Goal: Task Accomplishment & Management: Manage account settings

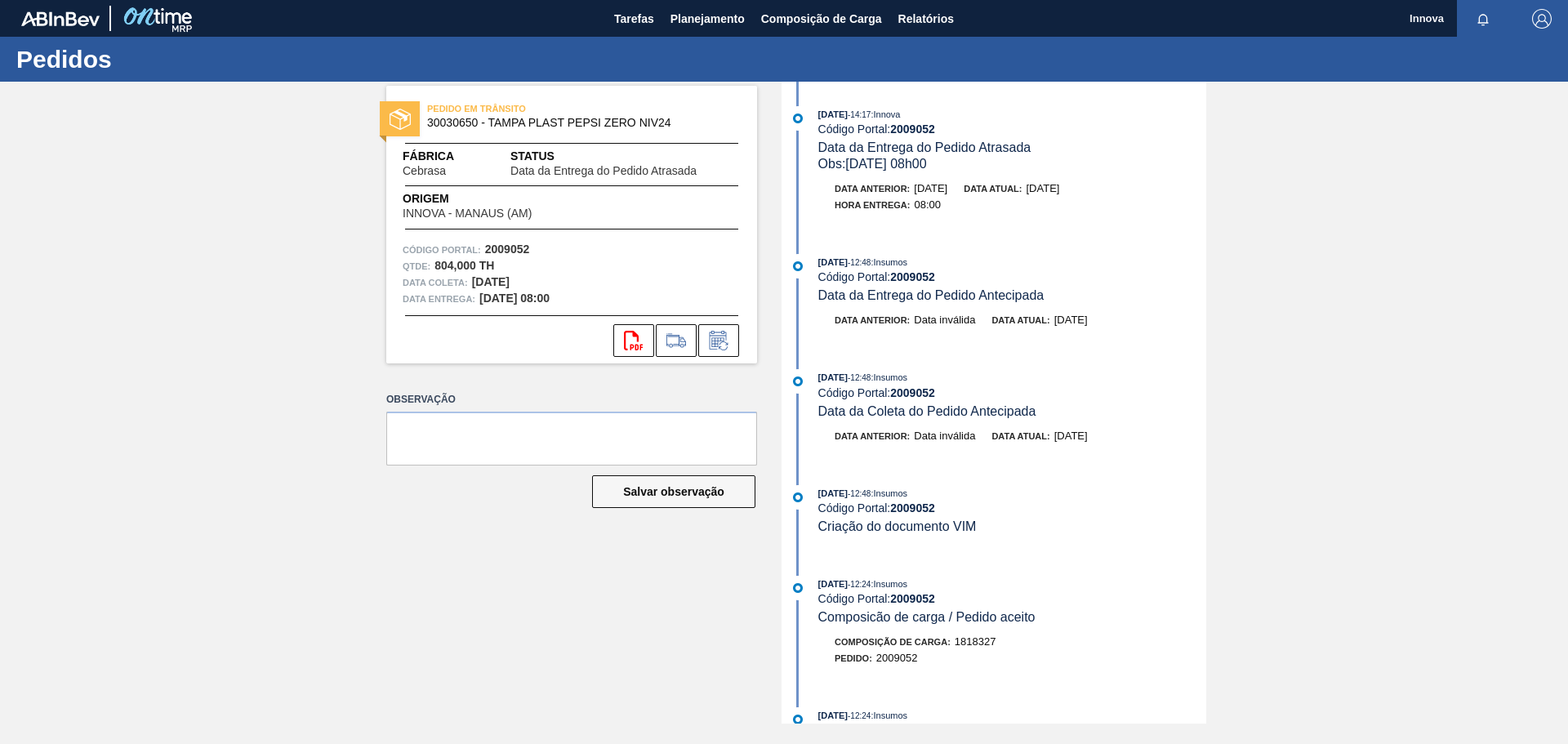
click at [163, 146] on div "PEDIDO EM TRÂNSITO 30030650 - TAMPA PLAST PEPSI ZERO NIV24 Fábrica Cebrasa Stat…" at bounding box center [784, 403] width 1568 height 642
click at [716, 335] on icon at bounding box center [719, 340] width 26 height 19
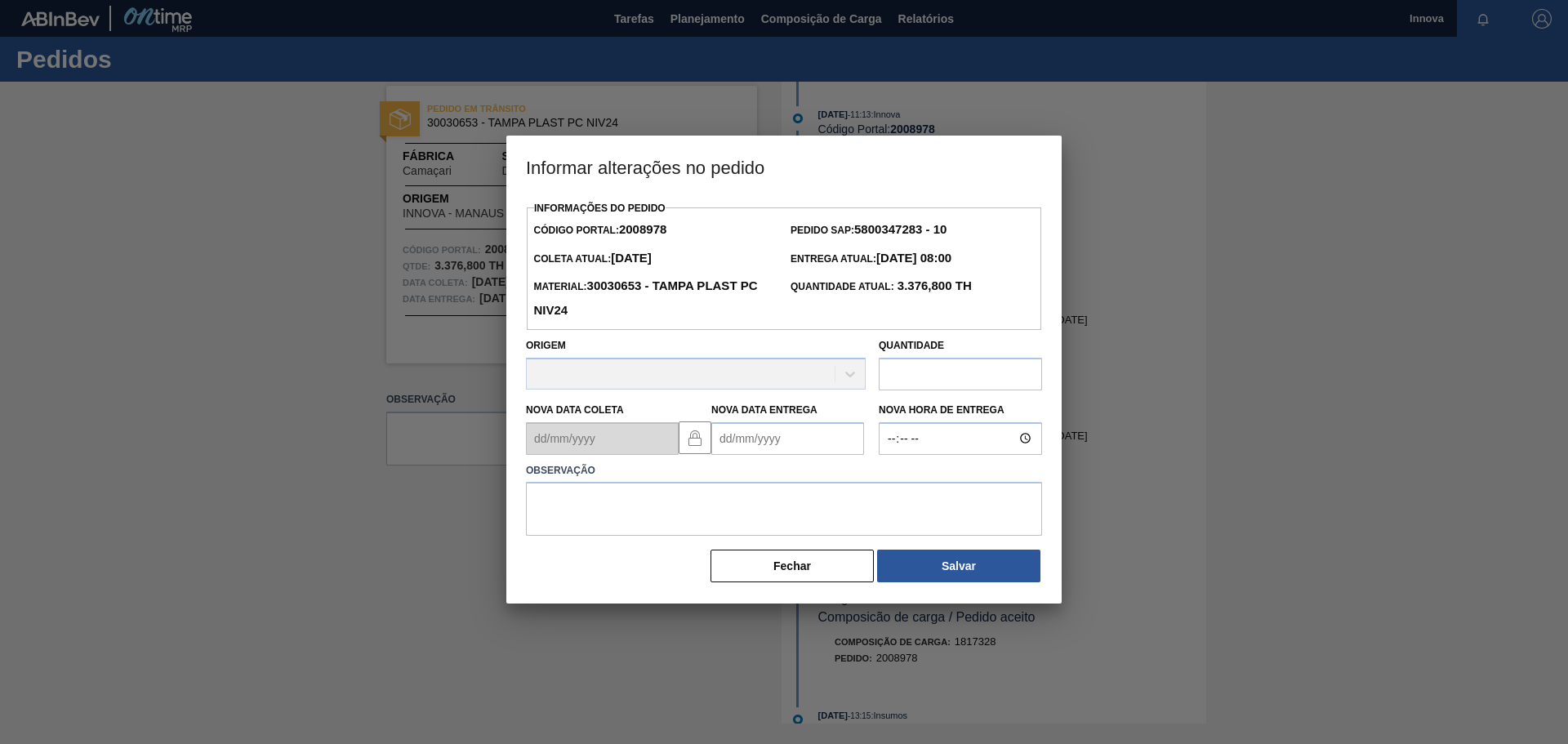
click at [789, 440] on Entrega2008978 "Nova Data Entrega" at bounding box center [787, 438] width 153 height 32
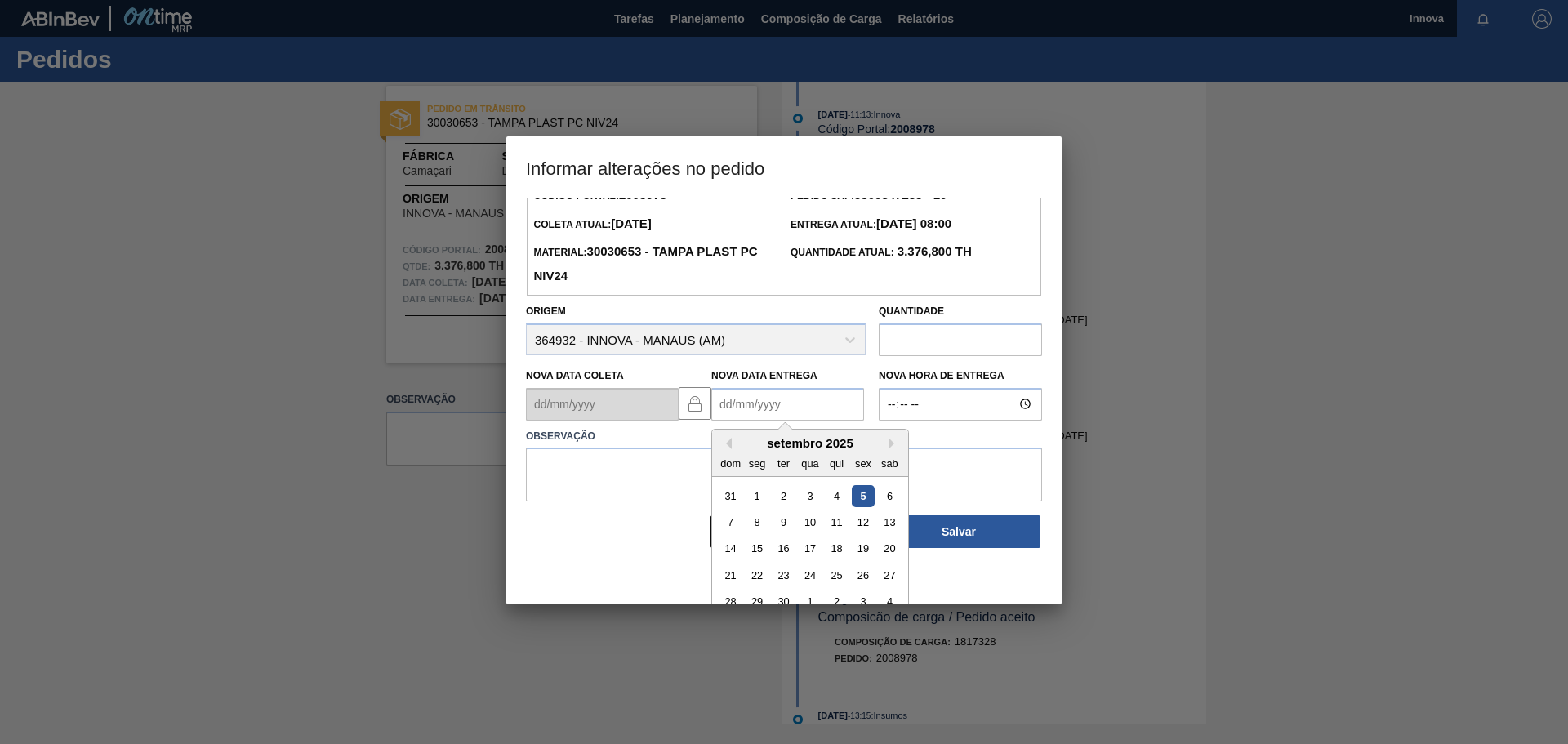
scroll to position [55, 0]
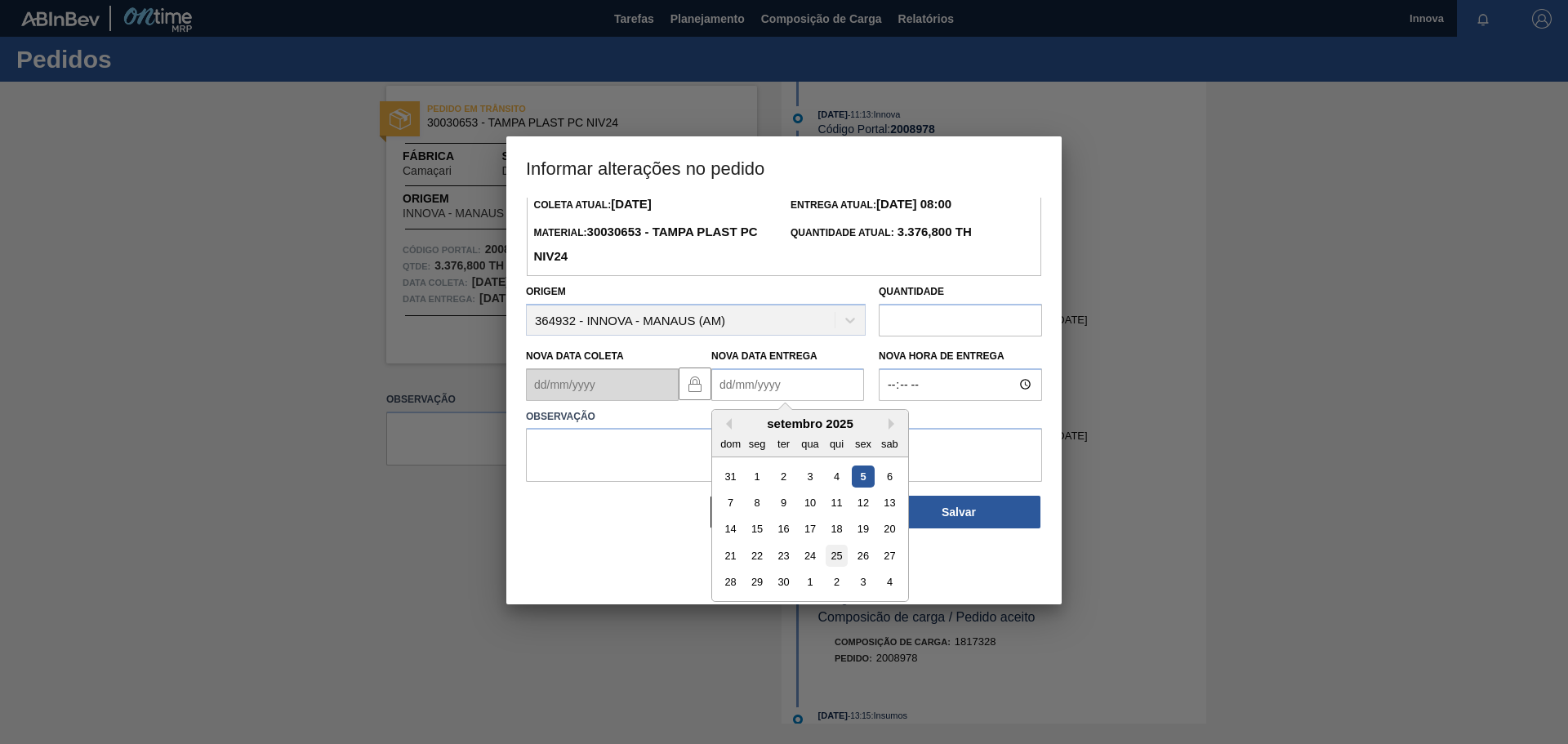
click at [845, 555] on div "25" at bounding box center [836, 555] width 22 height 22
type Entrega2008978 "25/09/2025"
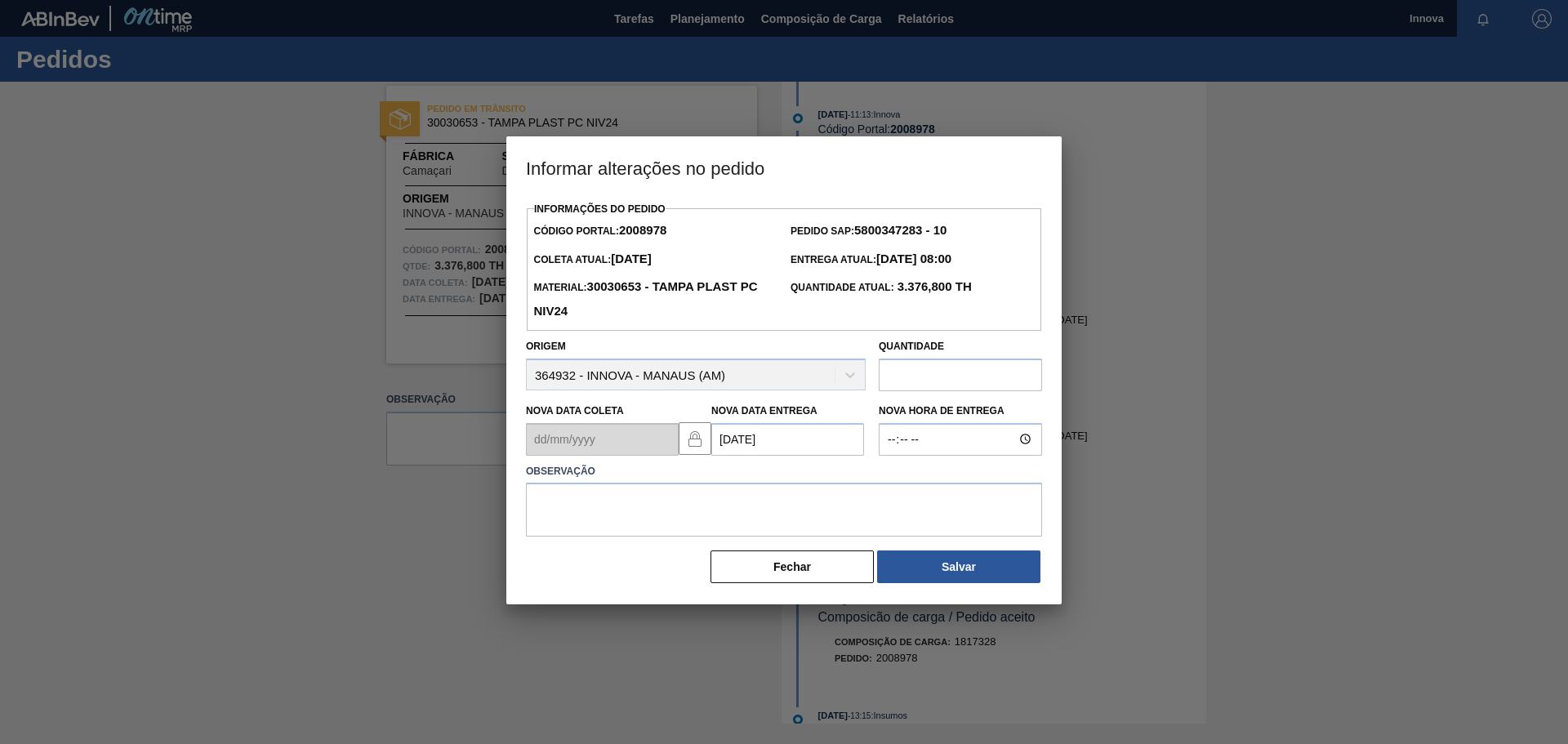
scroll to position [0, 0]
click at [921, 446] on input "Nova Hora de Entrega" at bounding box center [960, 439] width 163 height 32
type input "08:00"
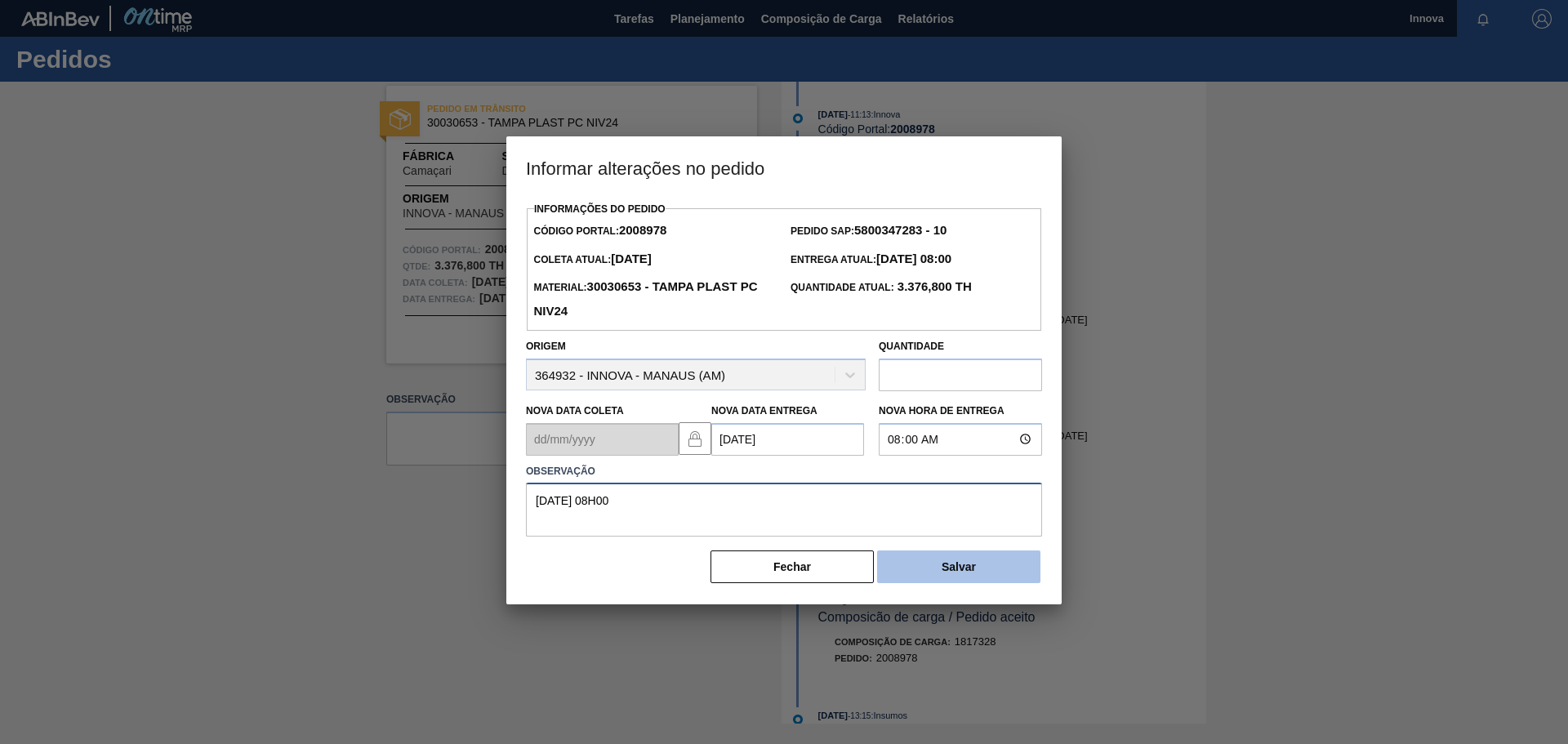
type textarea "25/09 08H00"
click at [969, 561] on button "Salvar" at bounding box center [958, 566] width 163 height 32
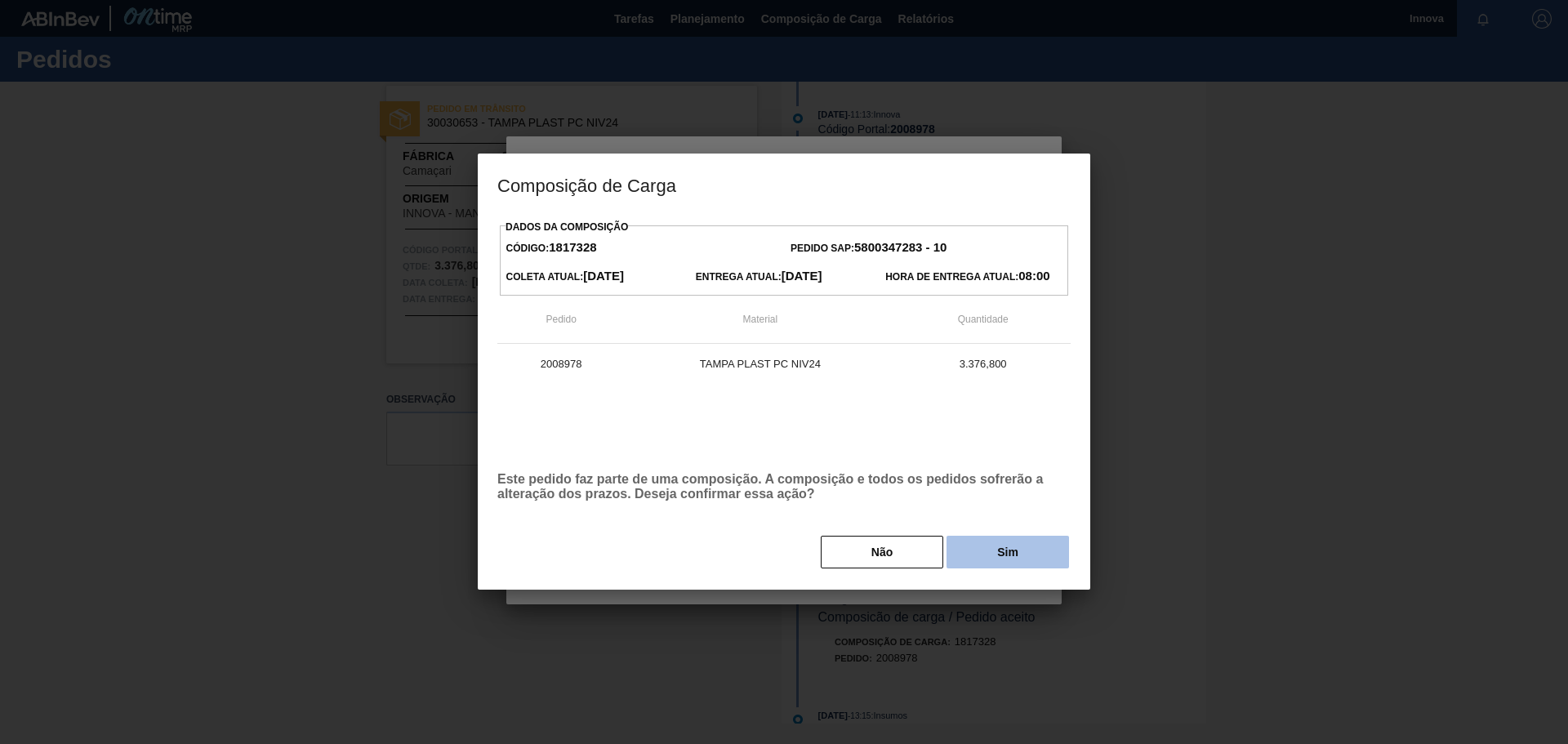
click at [1010, 551] on button "Sim" at bounding box center [1008, 551] width 122 height 32
